Goal: Information Seeking & Learning: Find specific fact

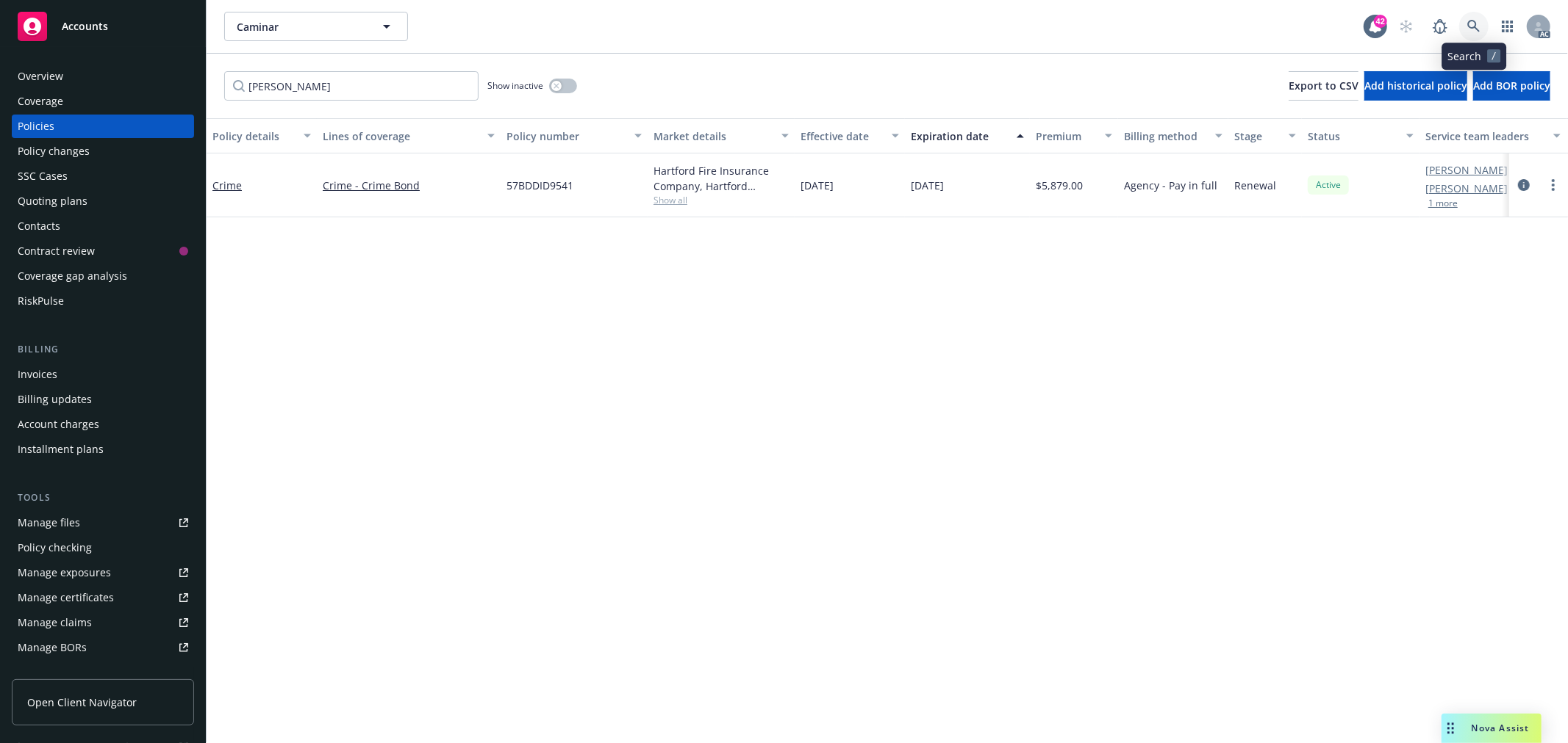
click at [1465, 19] on link at bounding box center [1473, 26] width 30 height 30
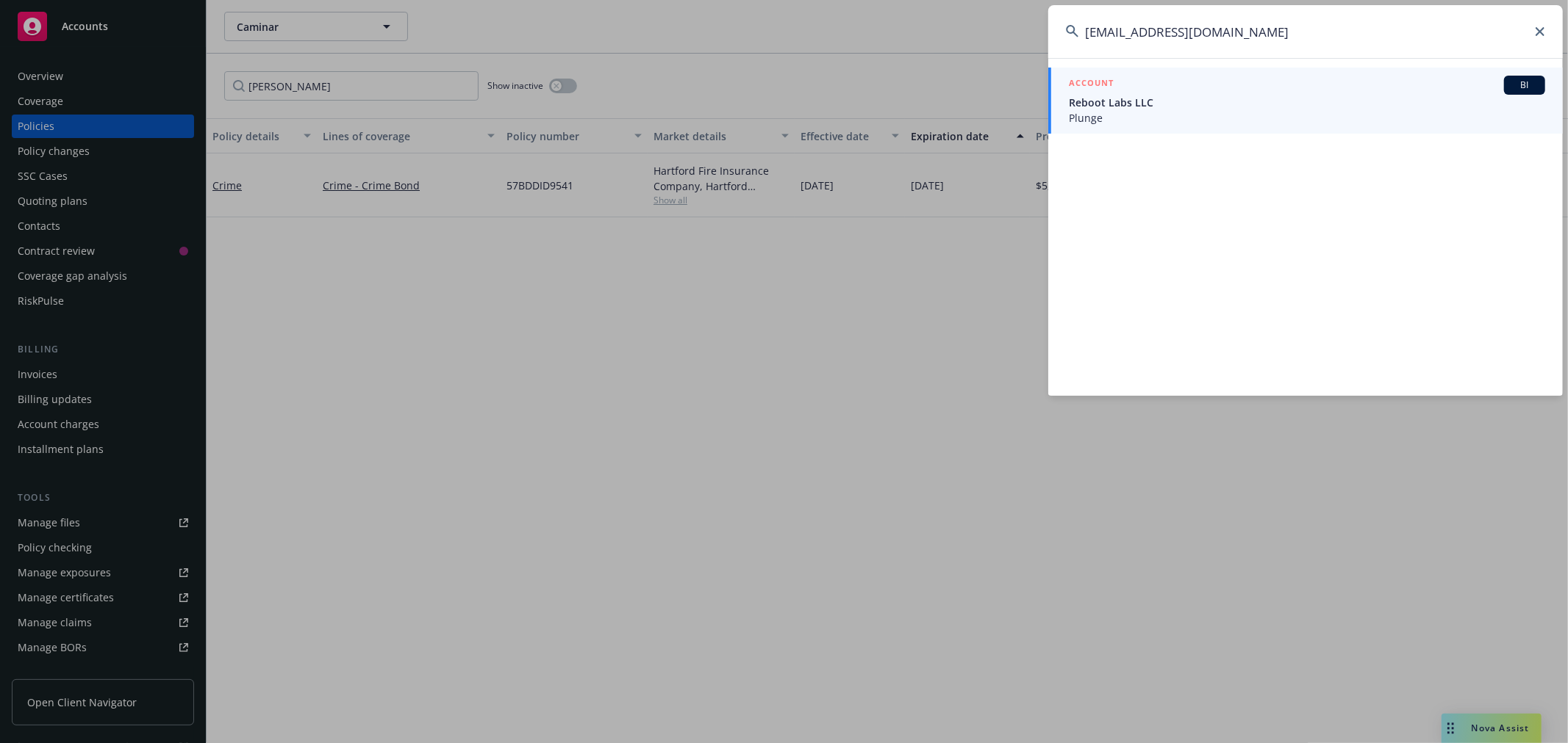
type input "[EMAIL_ADDRESS][DOMAIN_NAME]"
click at [1258, 105] on span "Reboot Labs LLC" at bounding box center [1306, 102] width 476 height 15
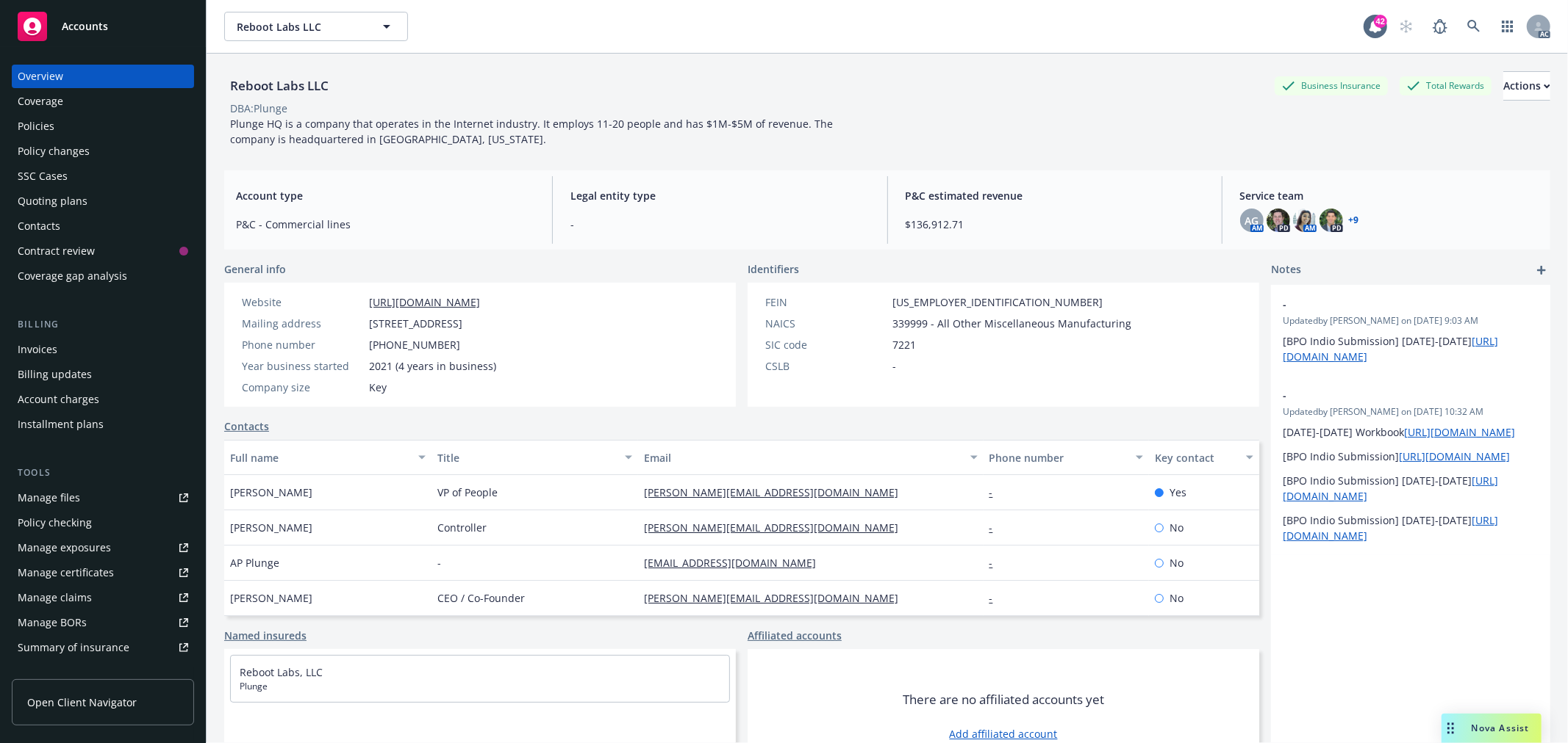
click at [13, 120] on link "Policies" at bounding box center [103, 127] width 182 height 24
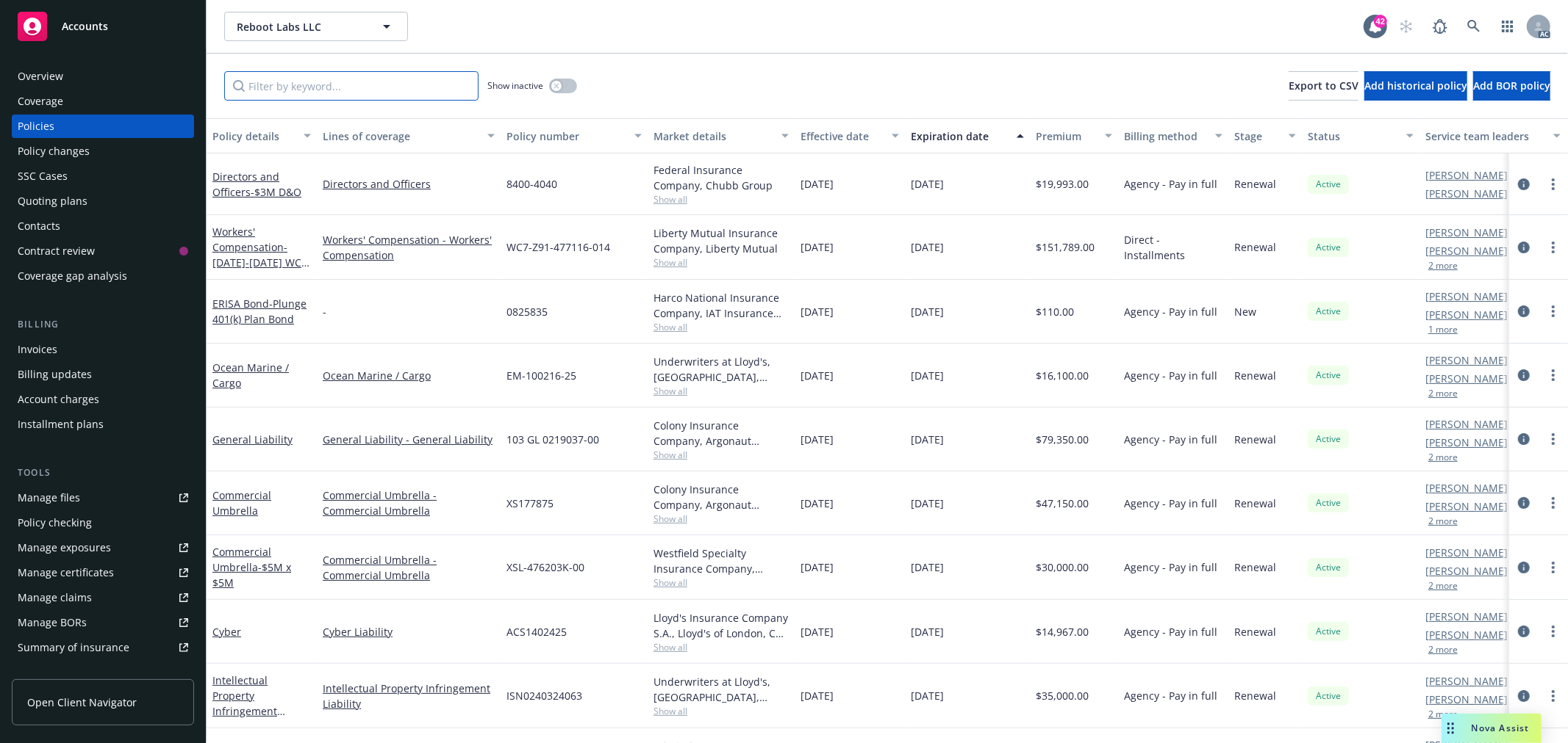
click at [387, 94] on input "Filter by keyword..." at bounding box center [351, 85] width 254 height 30
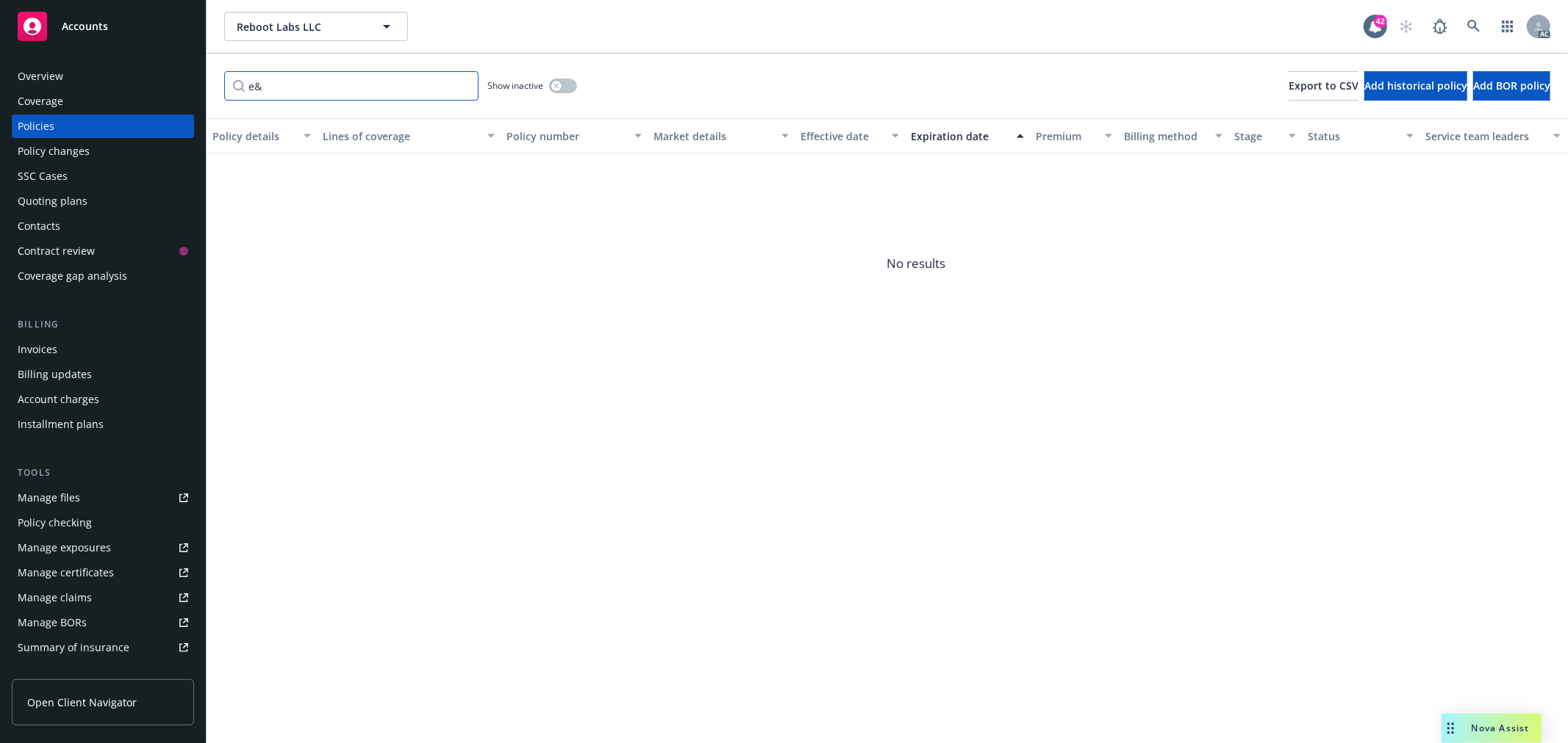
type input "e"
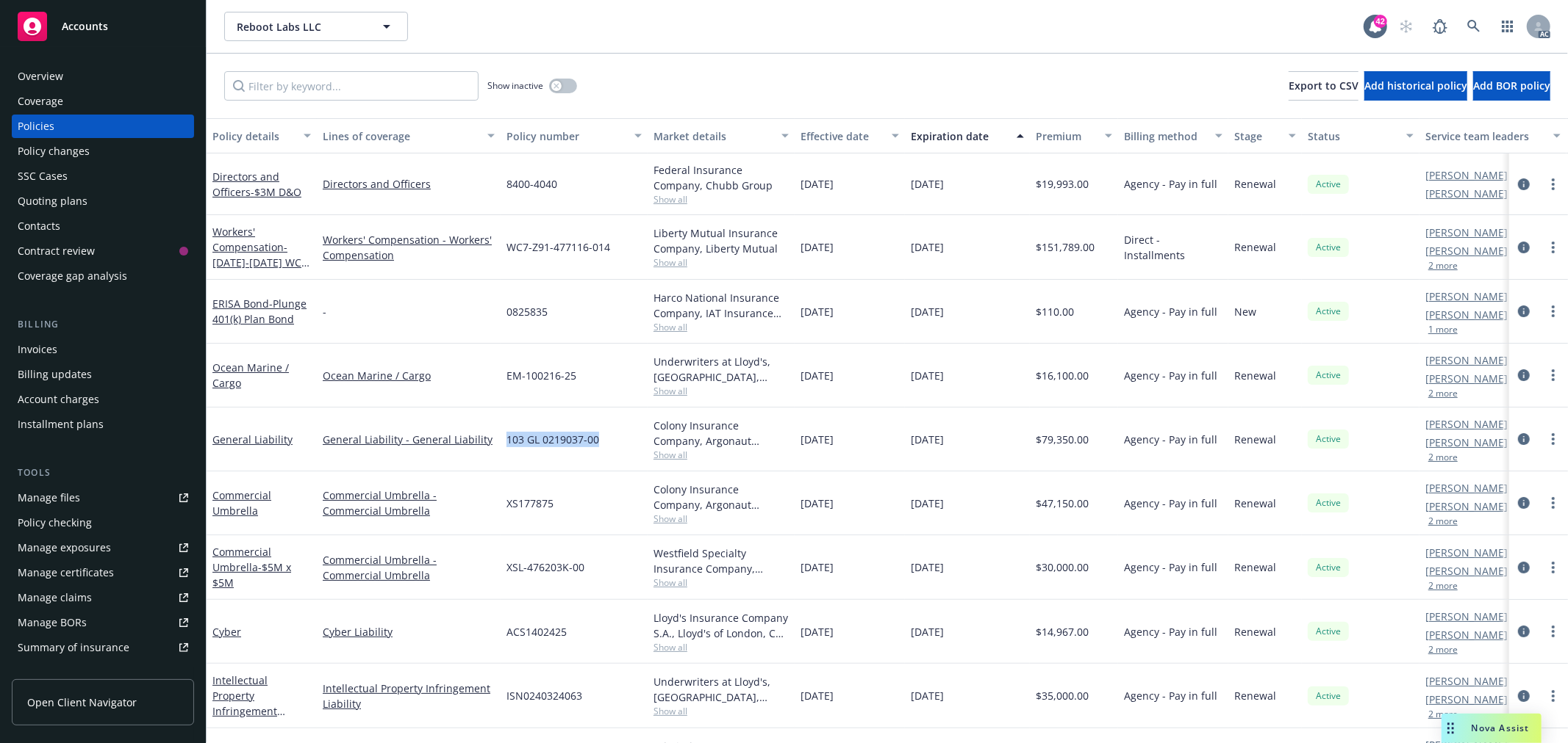
drag, startPoint x: 601, startPoint y: 445, endPoint x: 509, endPoint y: 439, distance: 92.2
click at [509, 439] on div "103 GL 0219037-00" at bounding box center [574, 439] width 147 height 64
copy span "103 GL 0219037-00"
click at [244, 438] on link "General Liability" at bounding box center [252, 439] width 80 height 14
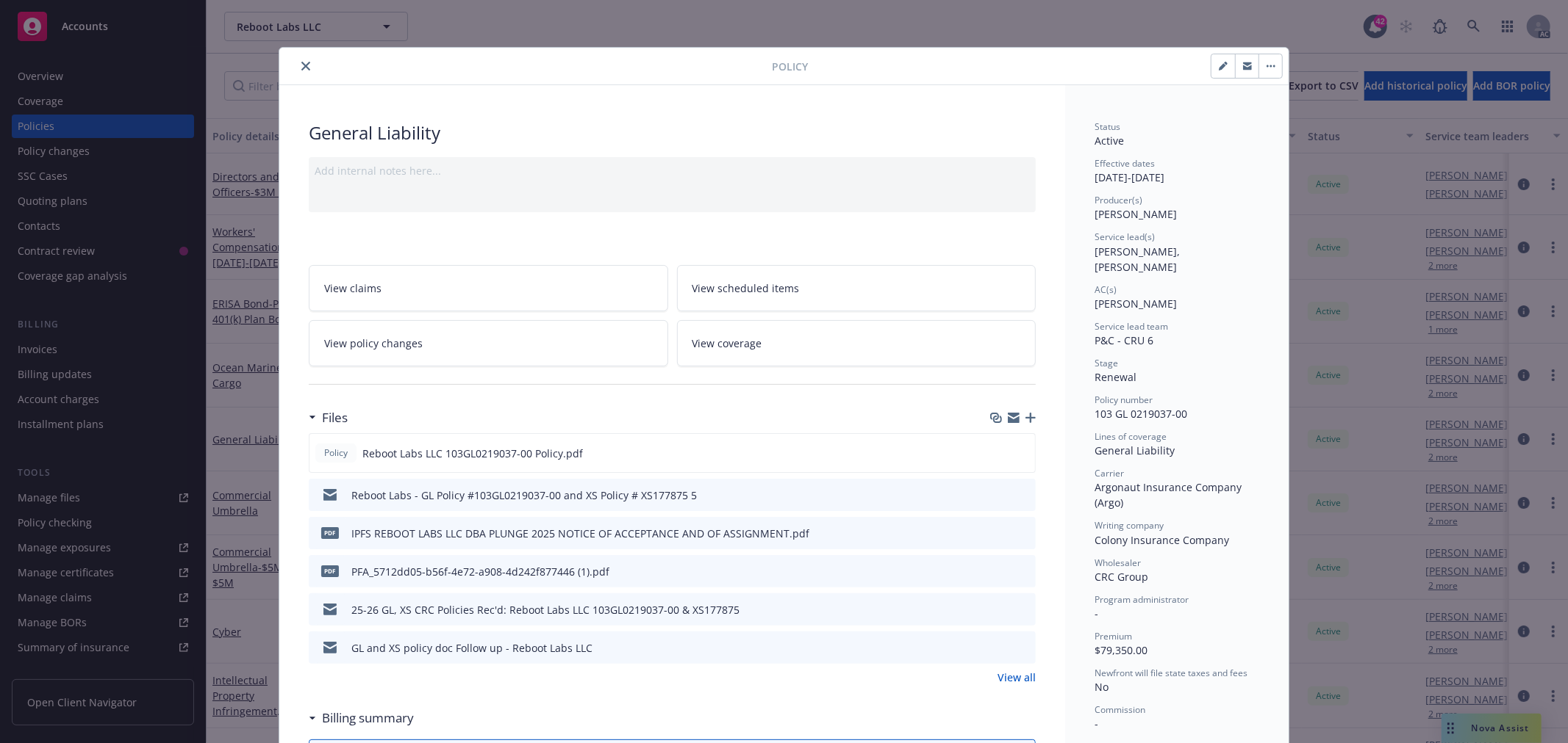
click at [301, 62] on icon "close" at bounding box center [305, 66] width 8 height 8
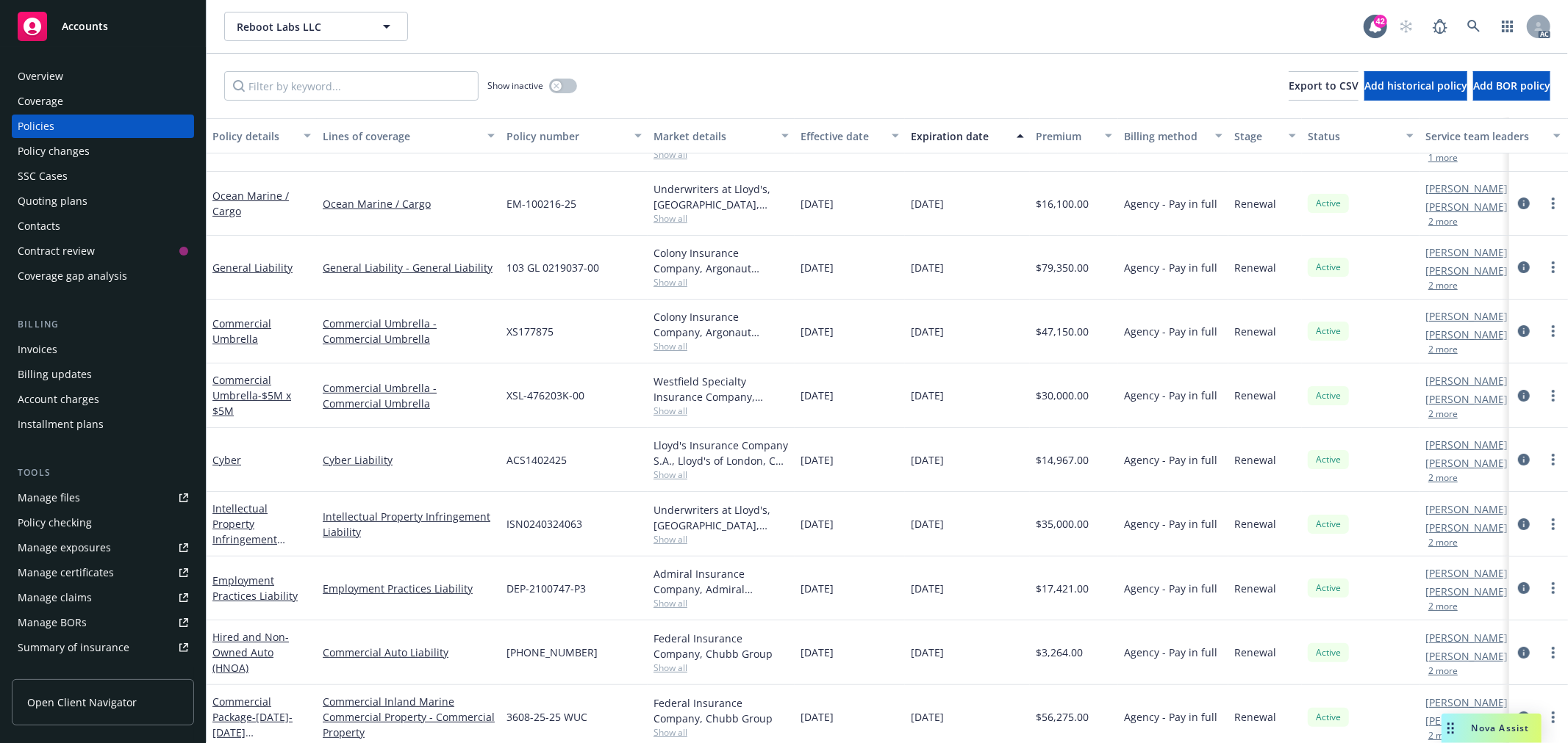
scroll to position [240, 0]
